Goal: Check status: Check status

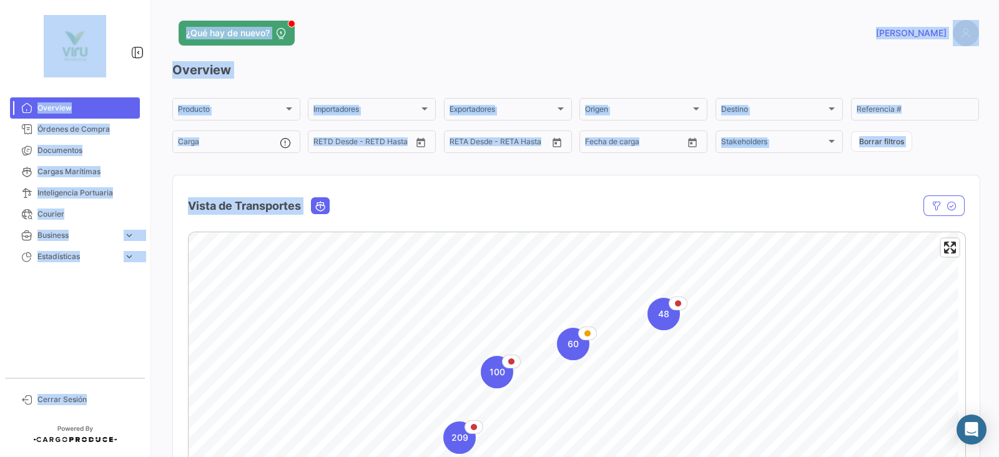
click at [490, 41] on div "¿Qué hay de nuevo?" at bounding box center [394, 33] width 444 height 25
click at [350, 41] on div "¿Qué hay de nuevo?" at bounding box center [394, 33] width 444 height 25
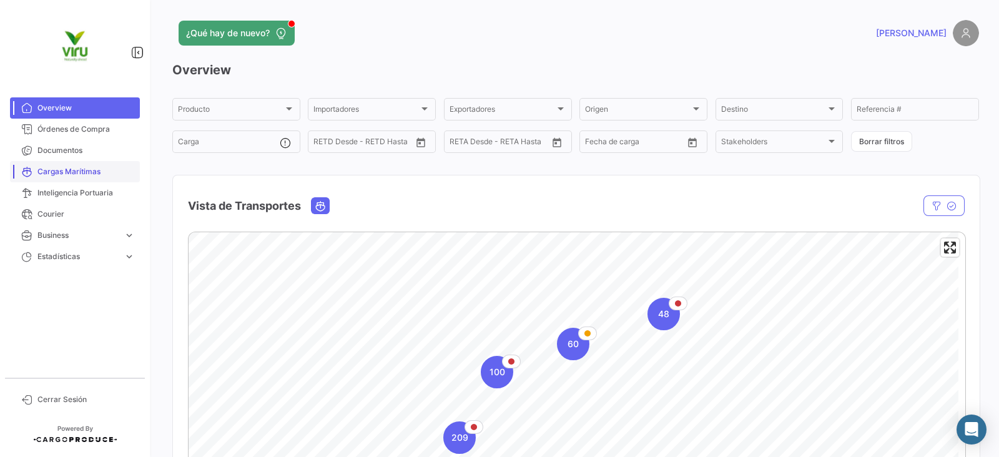
click at [92, 167] on span "Cargas Marítimas" at bounding box center [85, 171] width 97 height 11
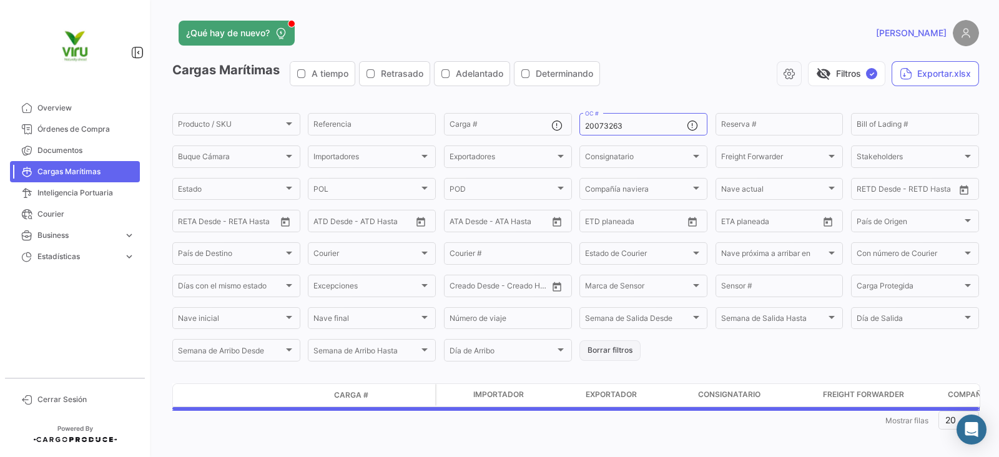
click at [615, 349] on button "Borrar filtros" at bounding box center [610, 350] width 61 height 21
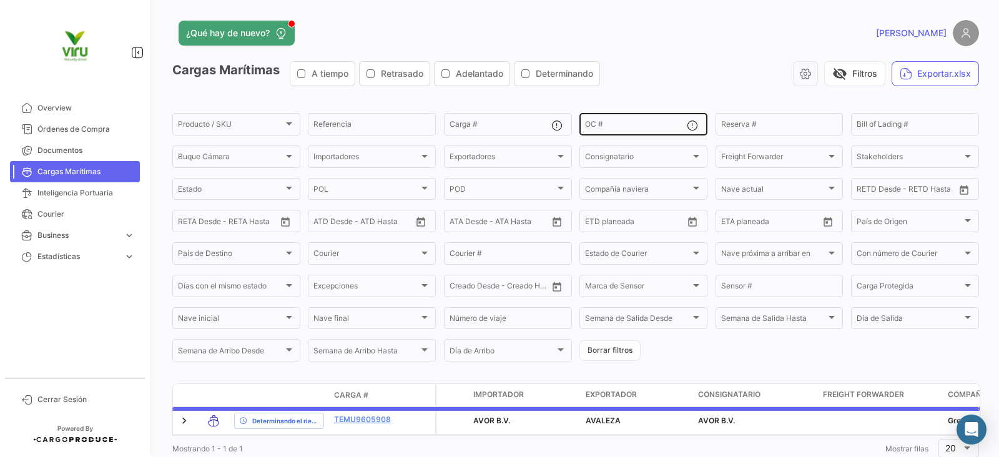
click at [647, 122] on input "OC #" at bounding box center [636, 126] width 102 height 9
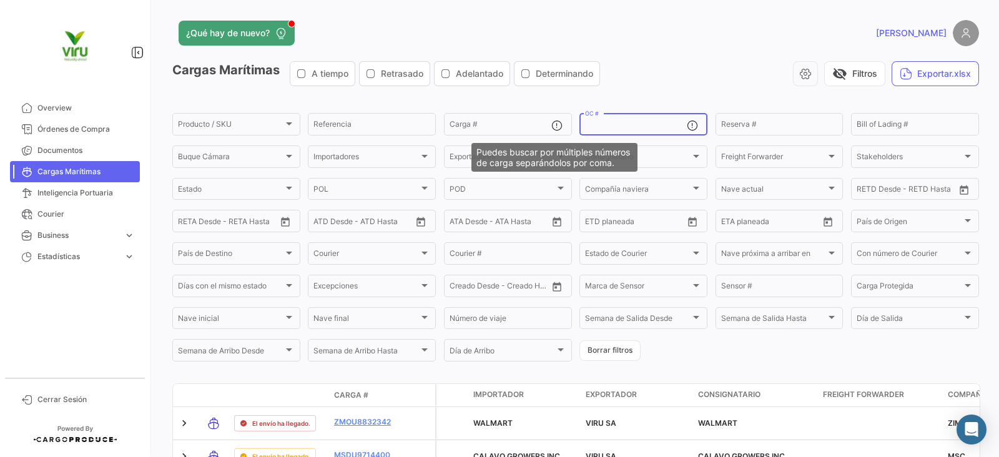
paste input "20073201"
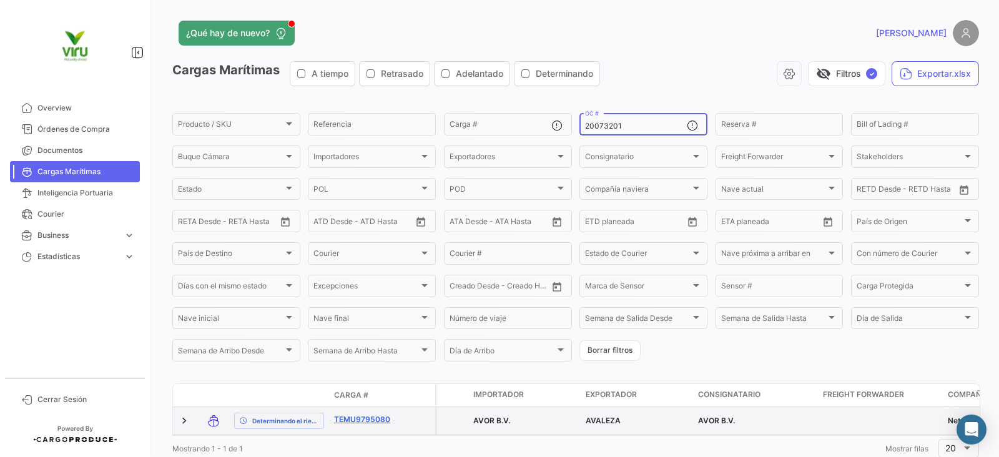
type input "20073201"
click at [356, 414] on link "TEMU9795080" at bounding box center [366, 419] width 65 height 11
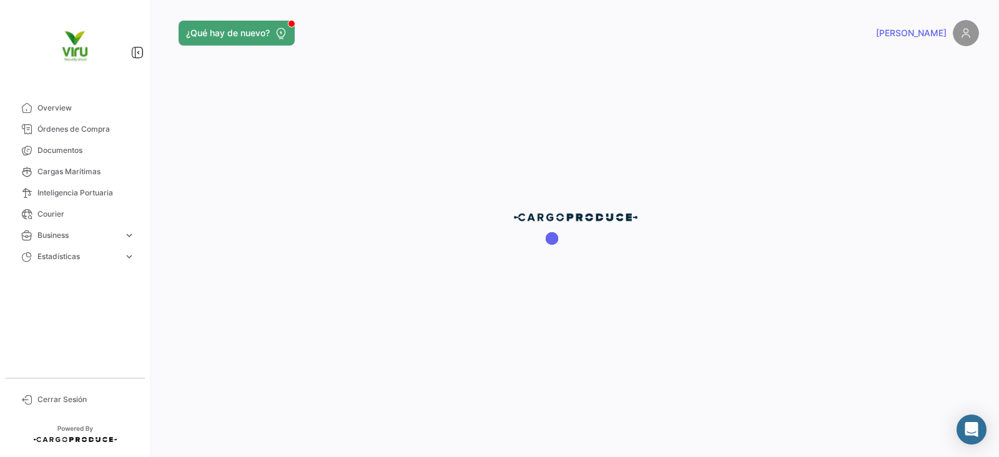
click at [356, 417] on div at bounding box center [575, 228] width 847 height 457
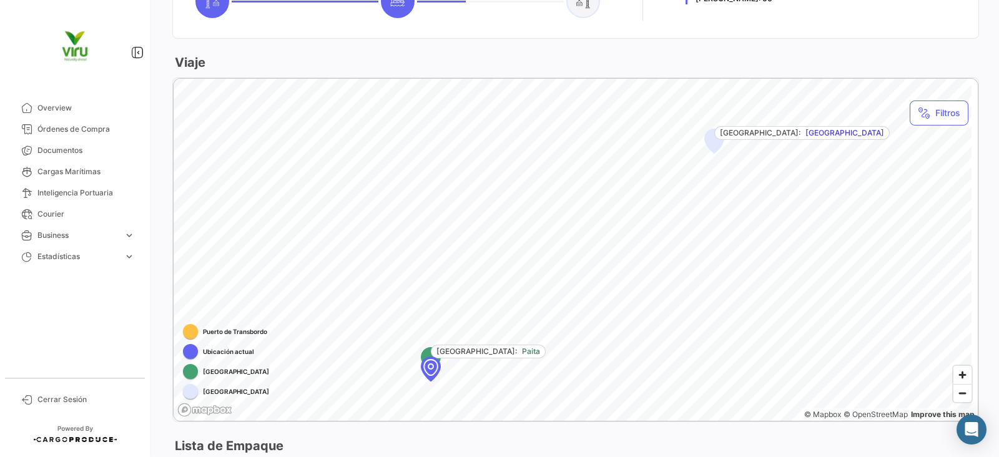
scroll to position [718, 0]
